Goal: Find specific fact: Find contact information

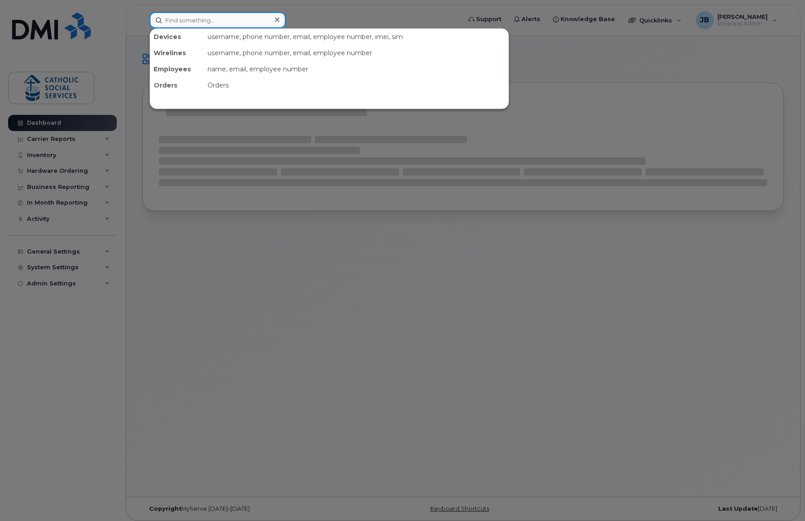
click at [190, 20] on input at bounding box center [218, 20] width 136 height 16
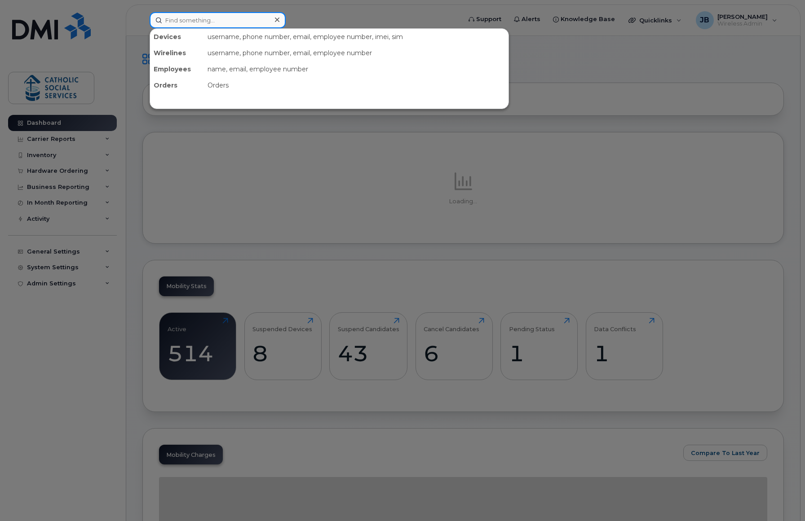
paste input "Nikky Canarejo"
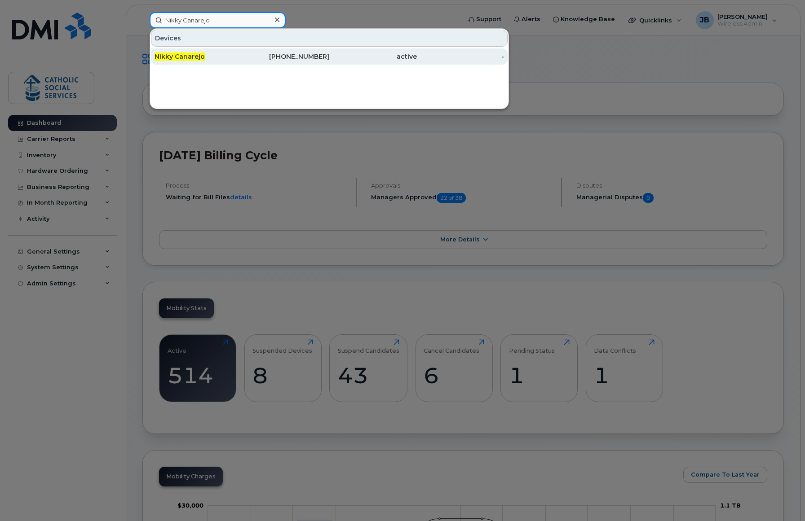
type input "Nikky Canarejo"
click at [243, 55] on div "403-373-4778" at bounding box center [286, 56] width 88 height 9
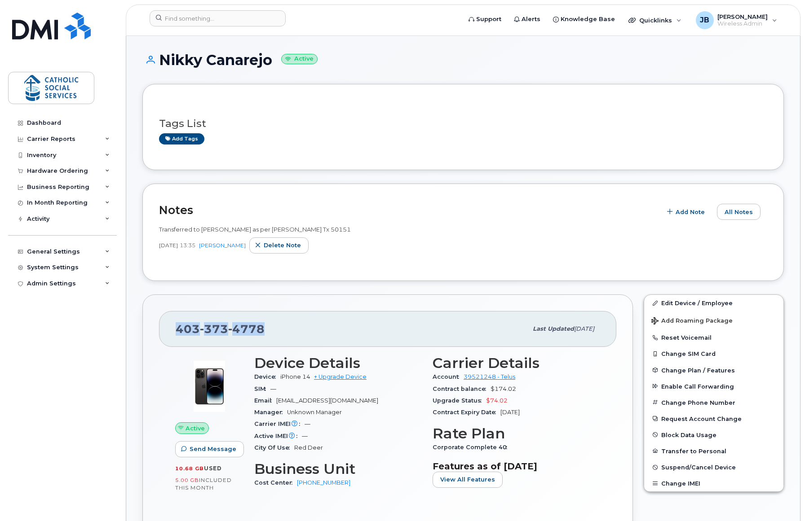
drag, startPoint x: 263, startPoint y: 330, endPoint x: 173, endPoint y: 328, distance: 89.8
click at [173, 328] on div "[PHONE_NUMBER] Last updated [DATE]" at bounding box center [387, 329] width 457 height 36
copy span "[PHONE_NUMBER]"
click at [103, 336] on div "Dashboard Carrier Reports Monthly Billing Data Daily Data Pooling Data Behavior…" at bounding box center [63, 311] width 111 height 393
